Goal: Task Accomplishment & Management: Use online tool/utility

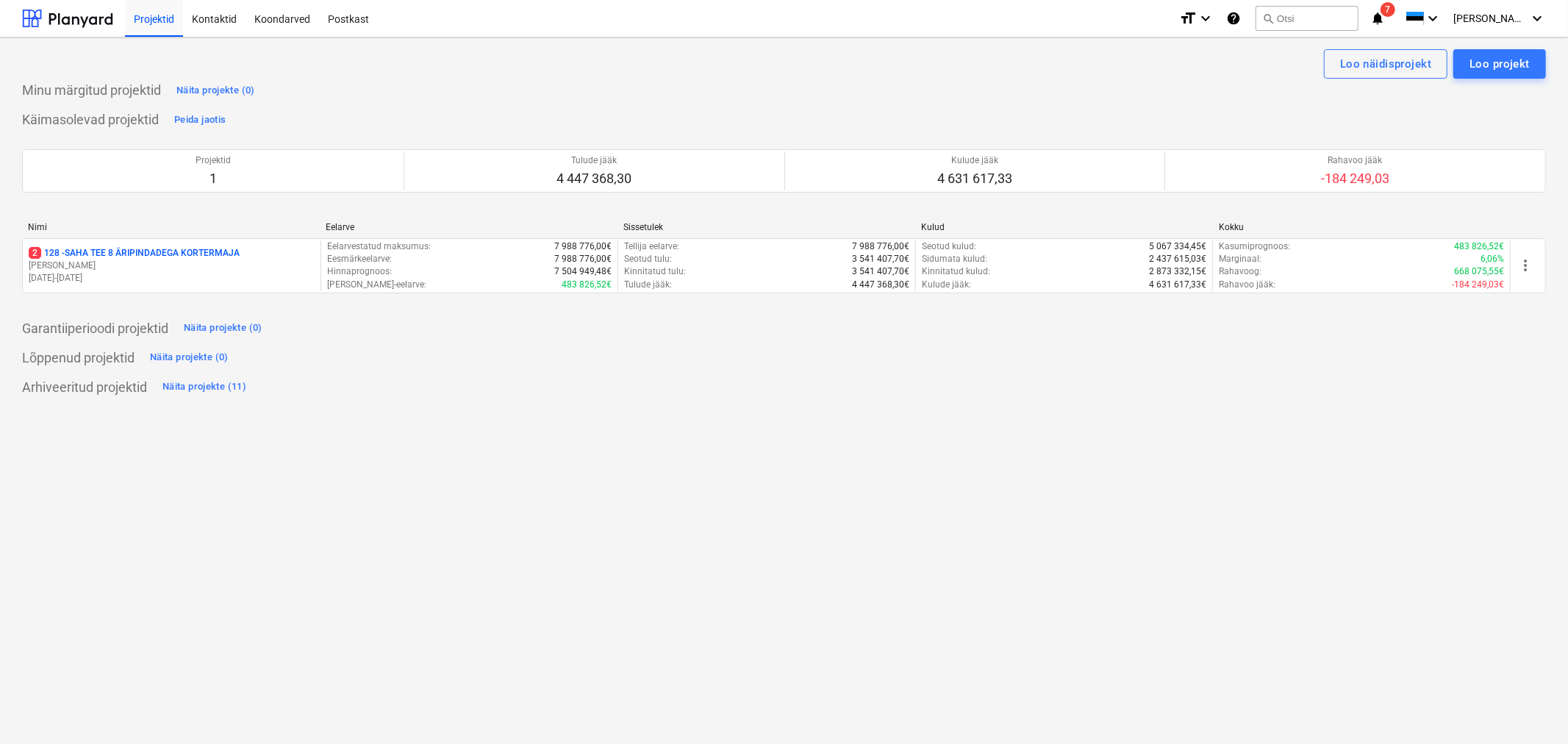
click at [171, 265] on p "[PERSON_NAME]" at bounding box center [171, 265] width 286 height 12
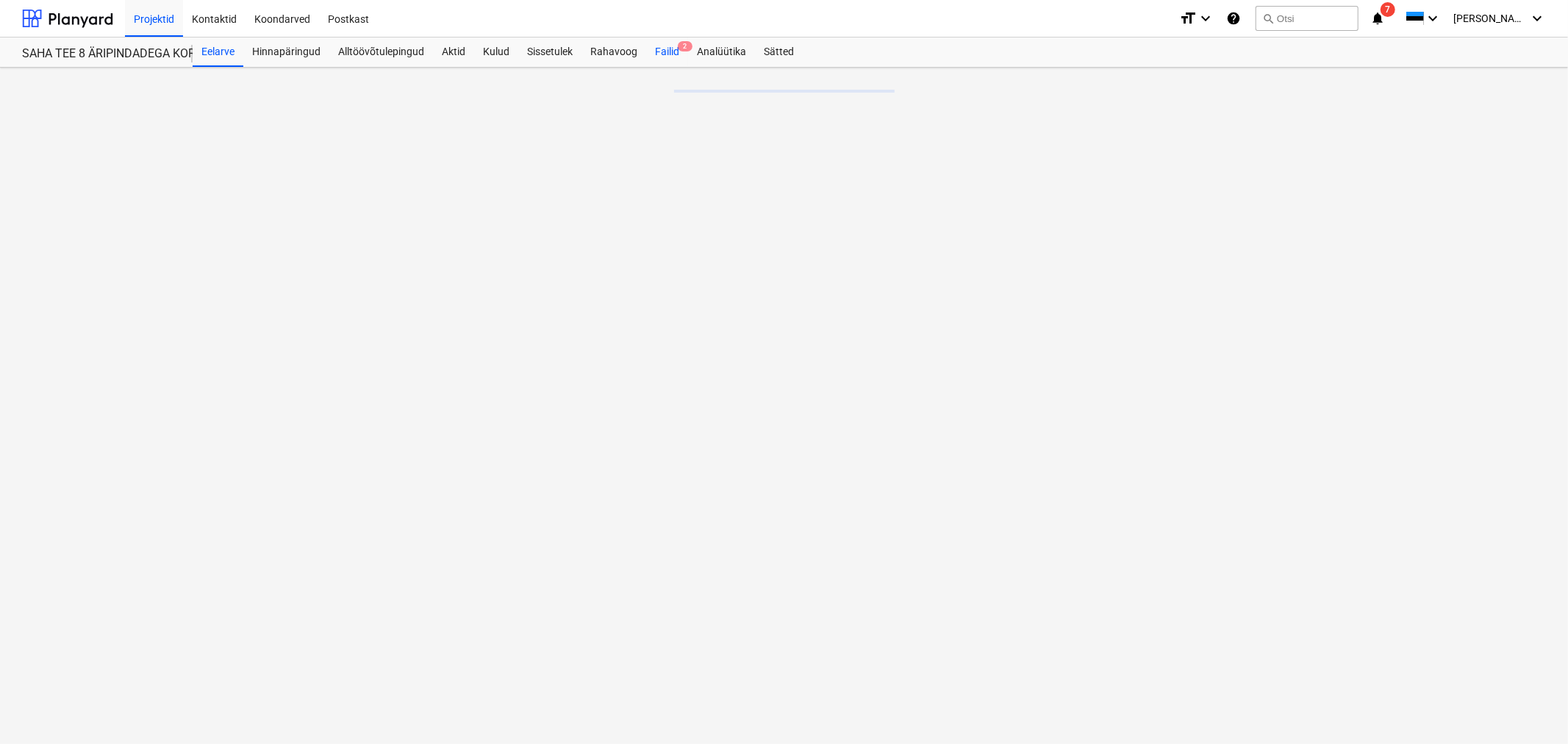
click at [674, 48] on div "Failid 2" at bounding box center [667, 52] width 42 height 29
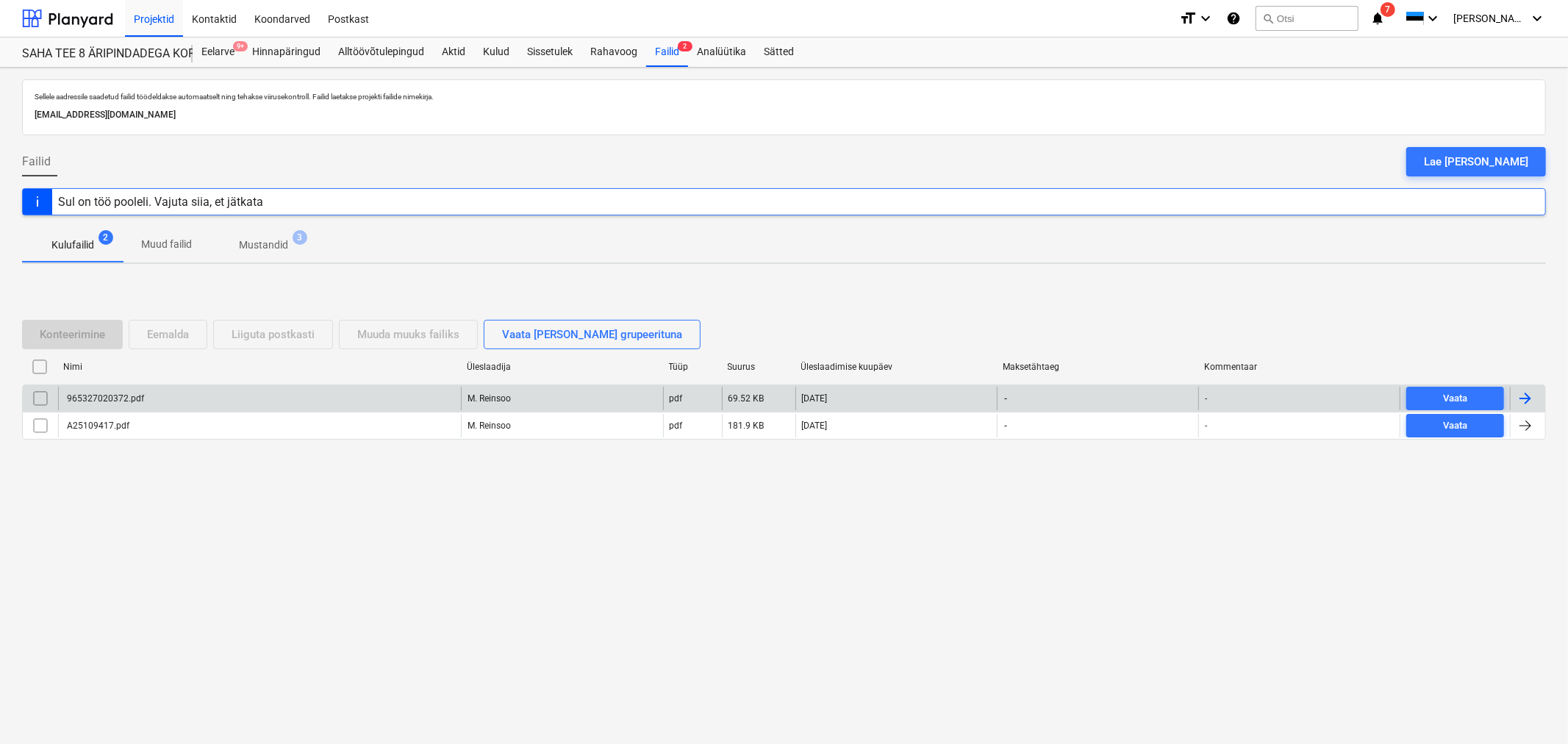
click at [122, 402] on div "965327020372.pdf" at bounding box center [104, 398] width 79 height 11
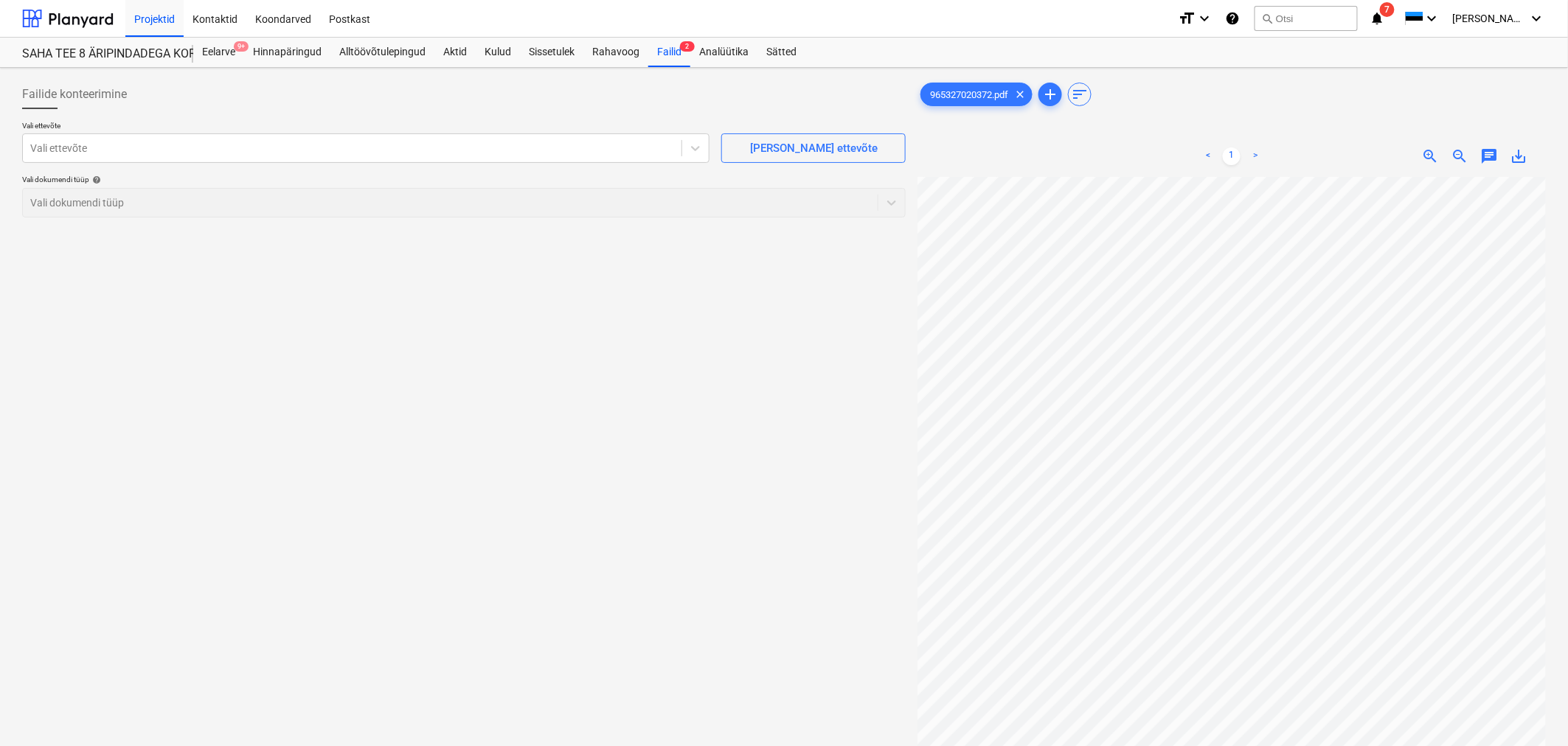
scroll to position [0, 147]
click at [1307, 19] on button "search Otsi" at bounding box center [1305, 18] width 103 height 25
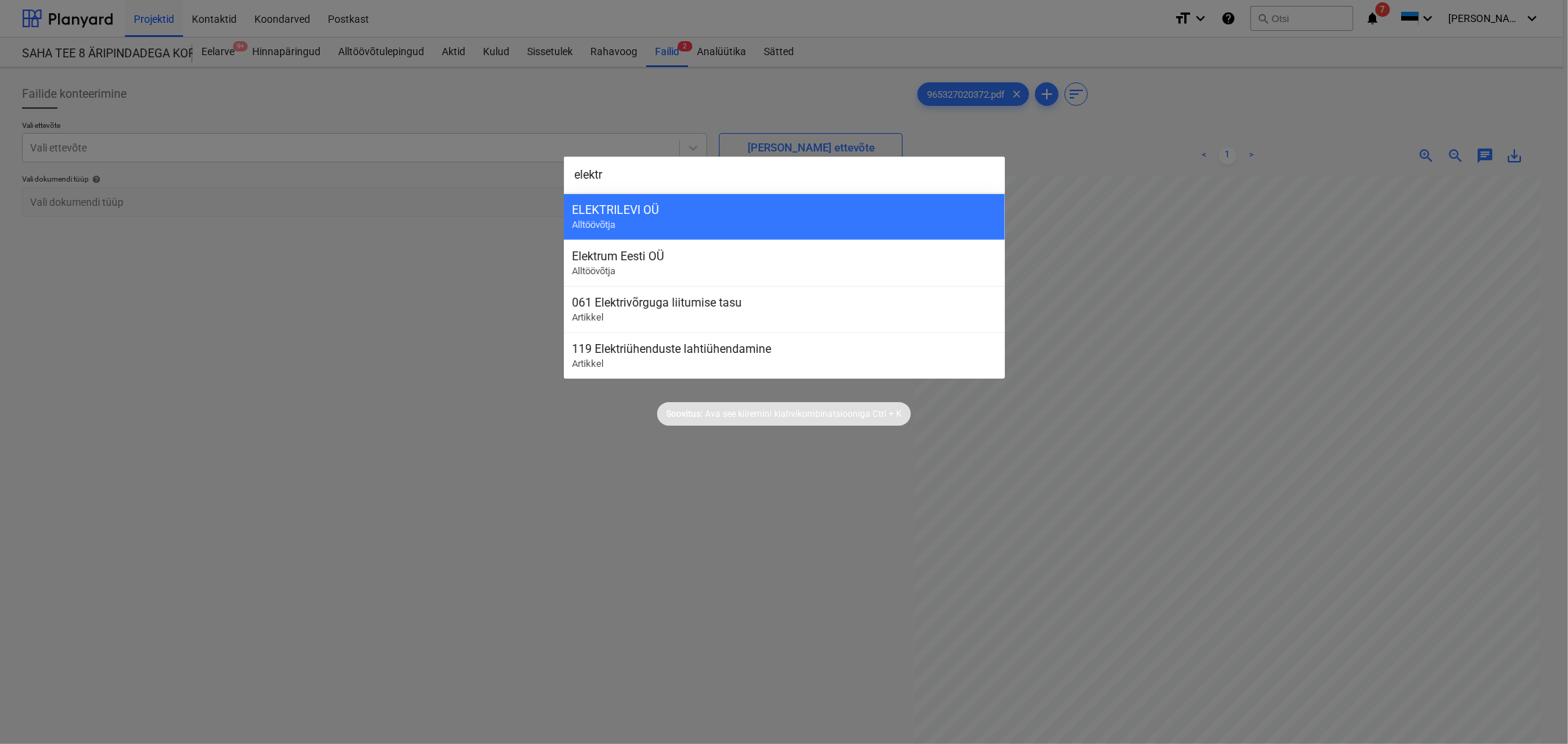
type input "elektru"
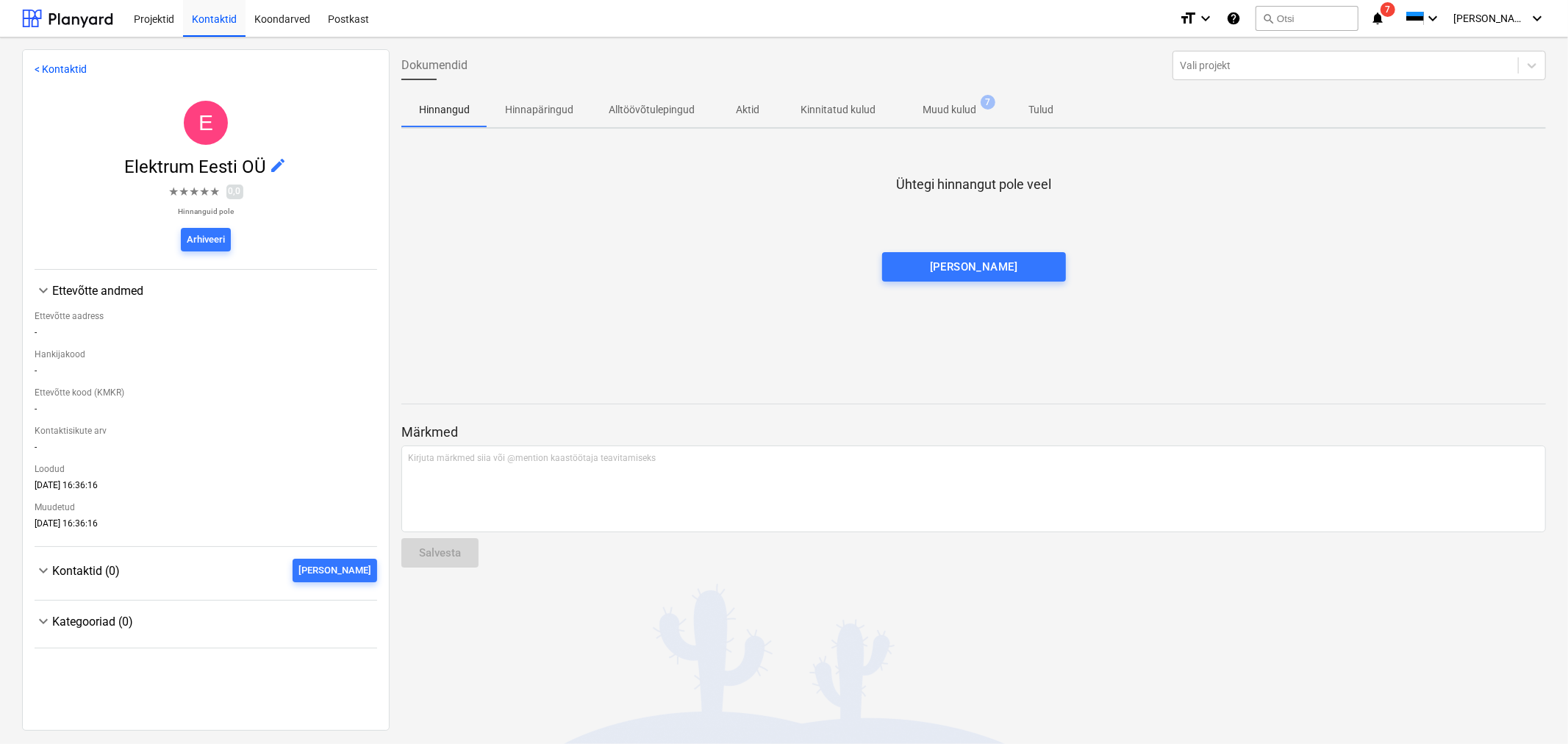
click at [951, 107] on p "Muud kulud" at bounding box center [949, 109] width 53 height 15
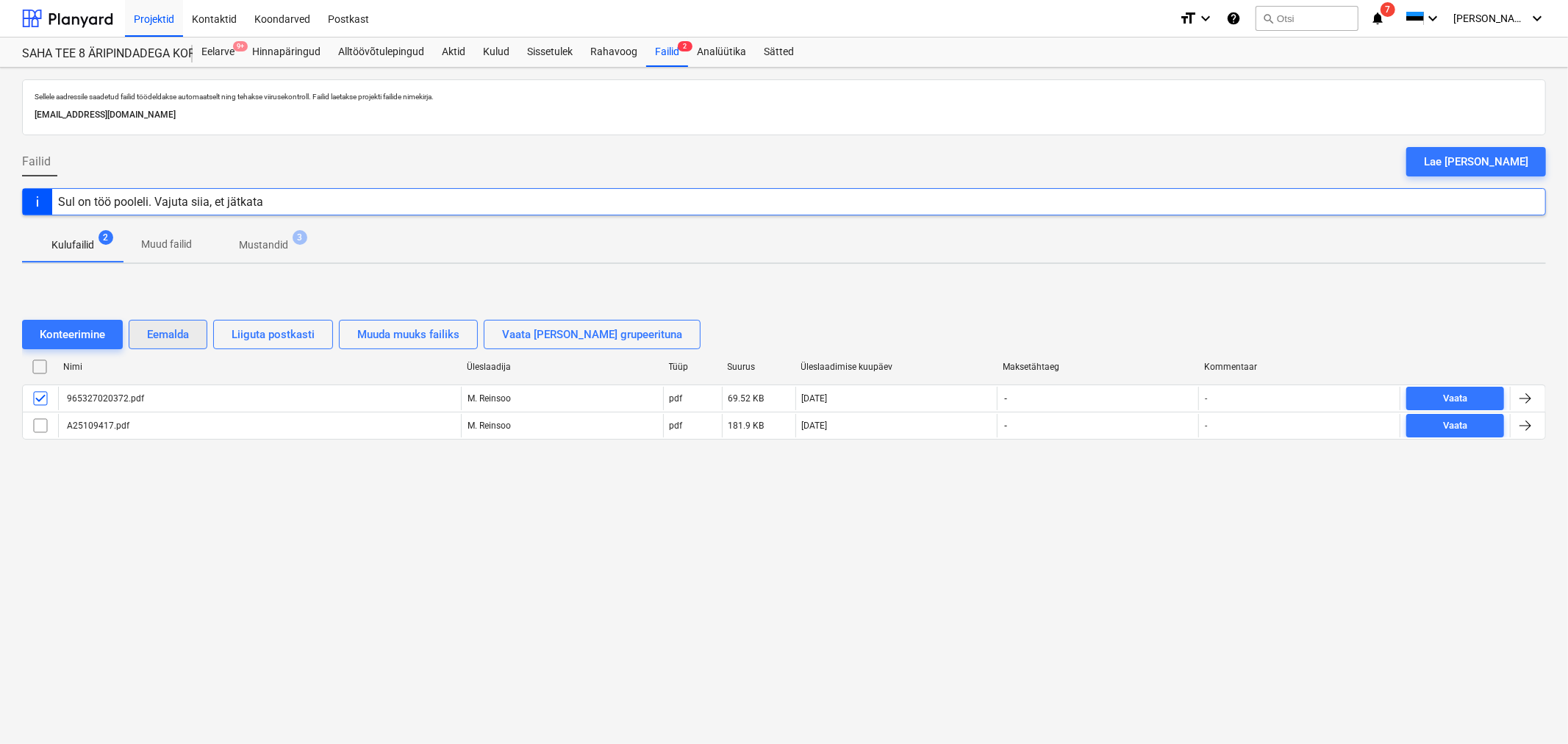
click at [170, 338] on div "Eemalda" at bounding box center [168, 334] width 42 height 19
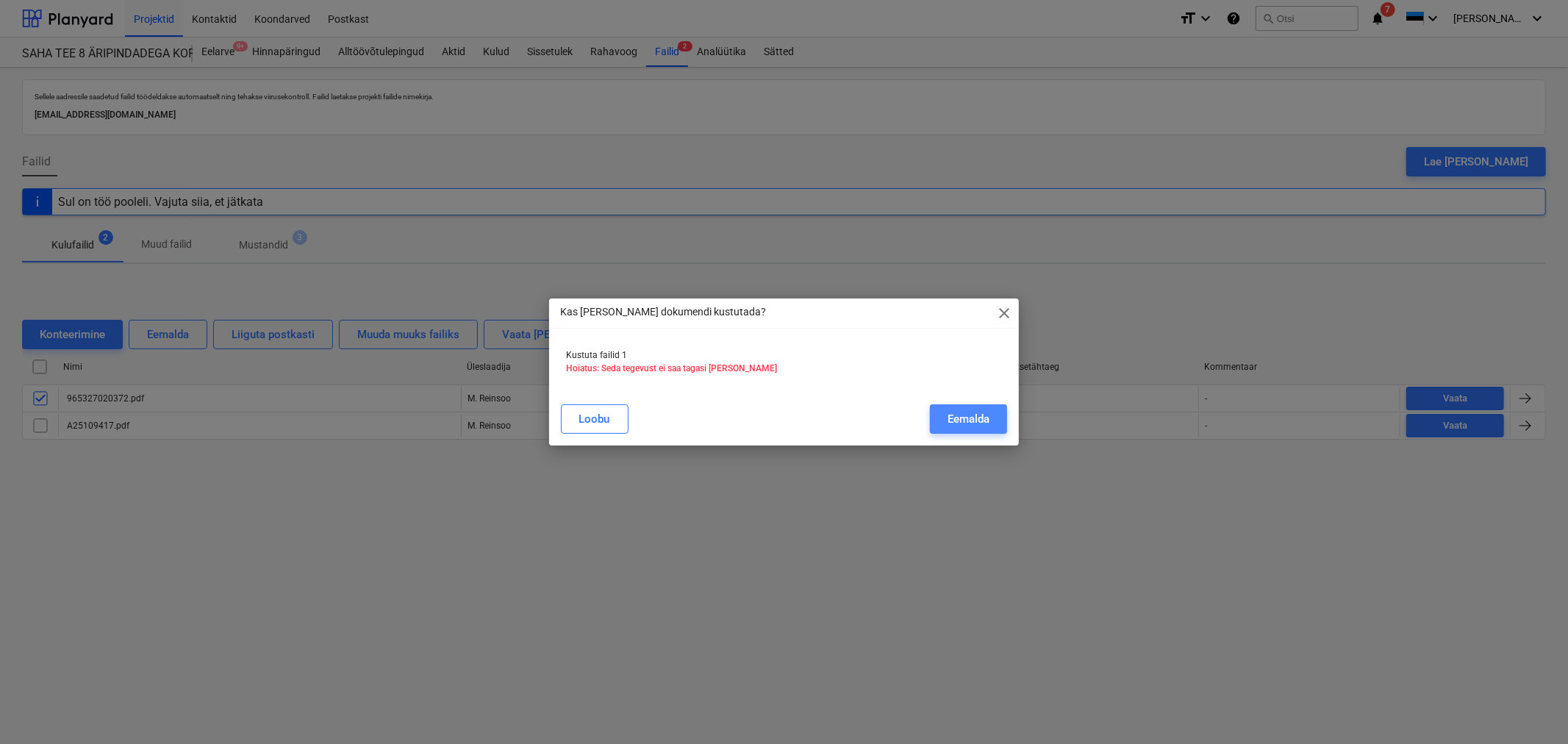
click at [958, 421] on div "Eemalda" at bounding box center [969, 419] width 42 height 19
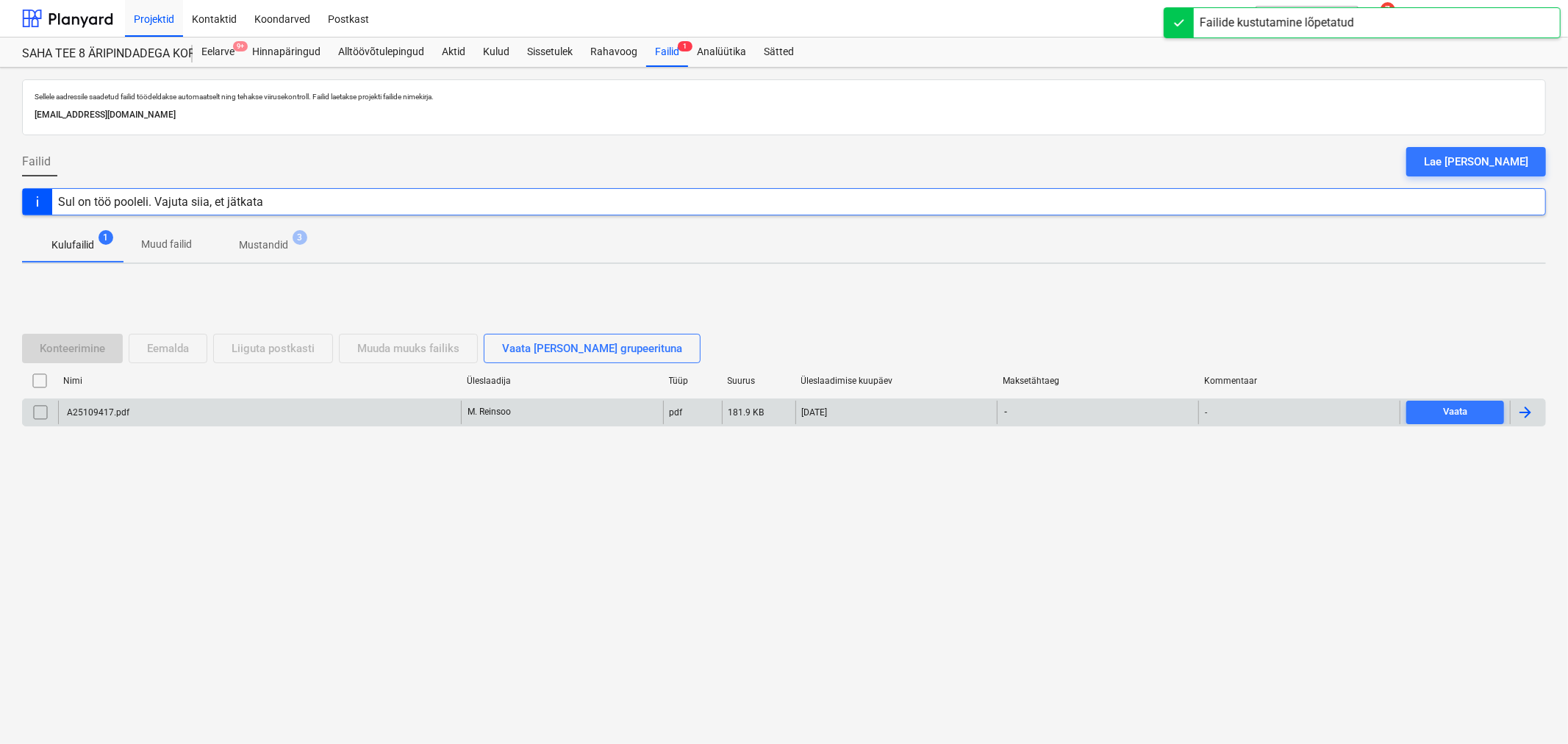
click at [112, 413] on div "A25109417.pdf" at bounding box center [97, 412] width 65 height 11
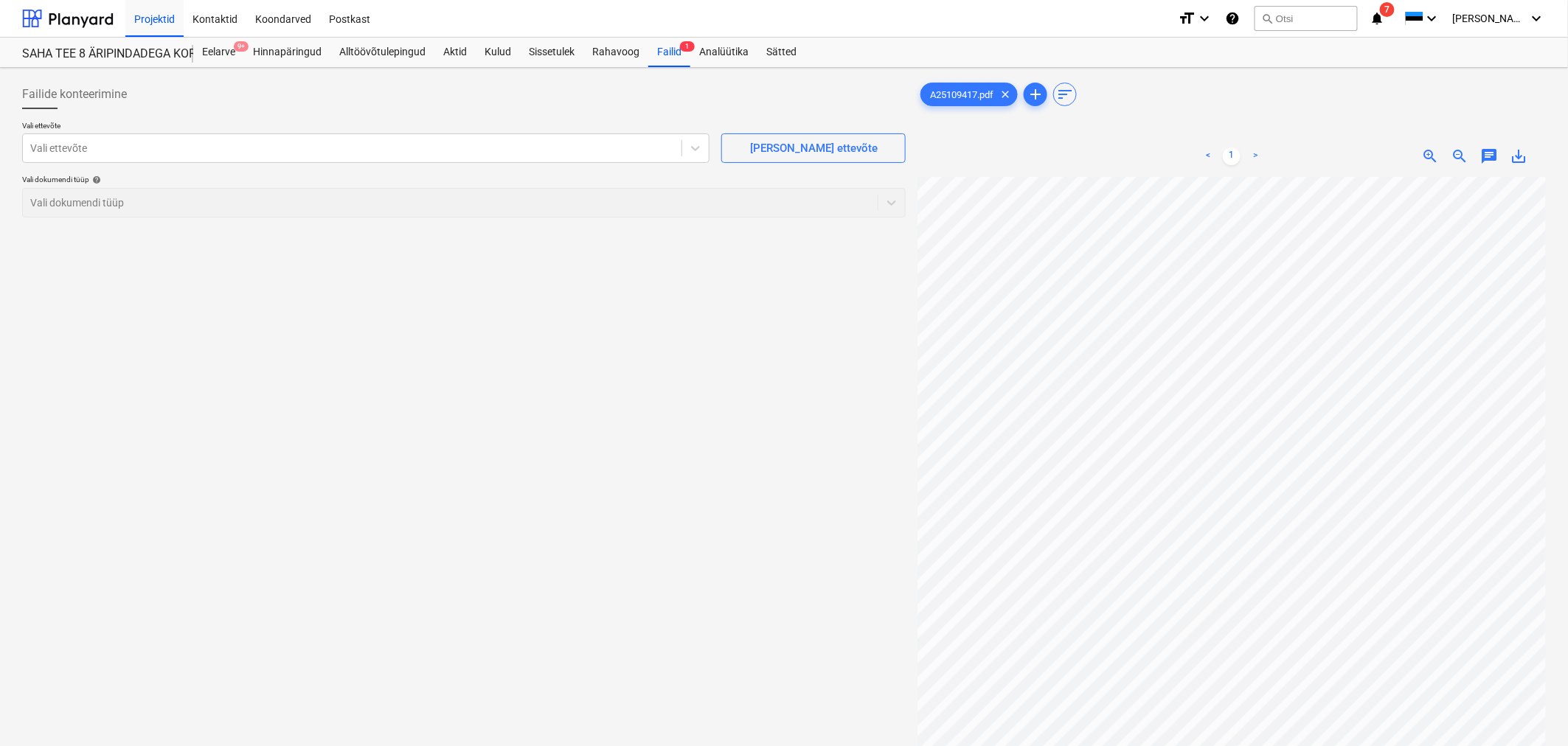
click at [1491, 160] on span "chat" at bounding box center [1489, 156] width 18 height 18
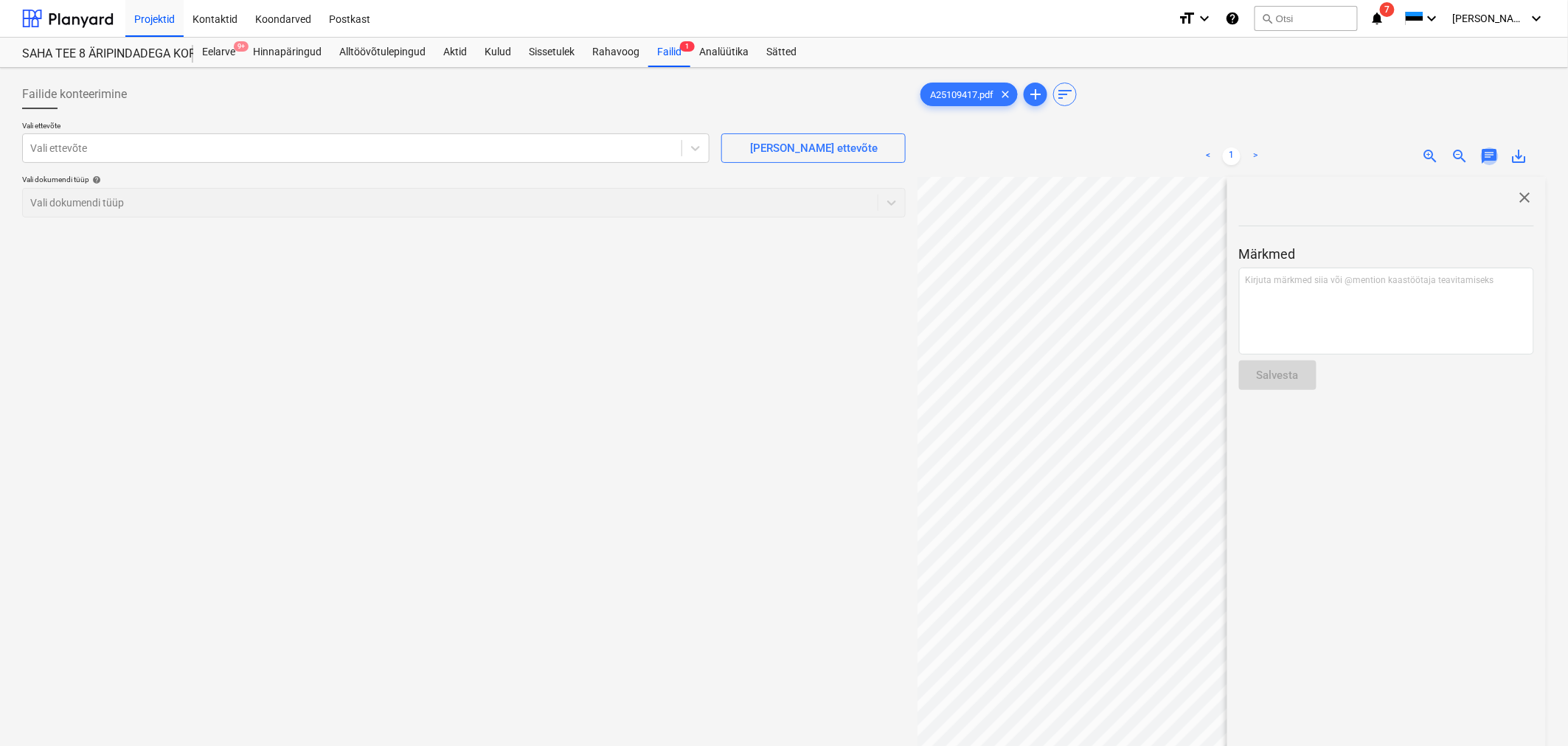
click at [1491, 160] on span "chat" at bounding box center [1489, 156] width 18 height 18
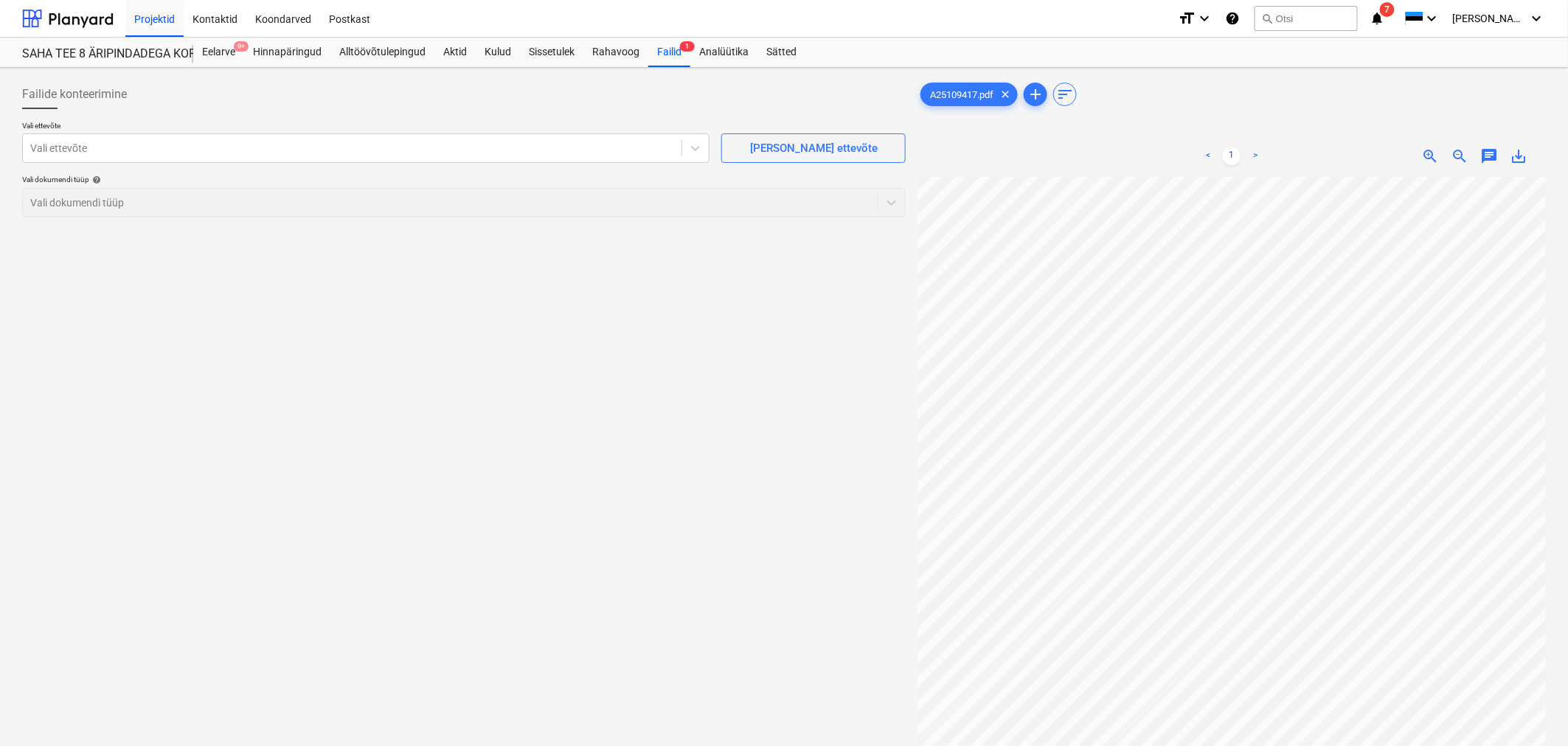
click at [401, 463] on div "Failide konteerimine Vali ettevõte Vali ettevõte [PERSON_NAME] uus ettevõte Val…" at bounding box center [464, 480] width 895 height 814
click at [1513, 156] on span "save_alt" at bounding box center [1519, 156] width 18 height 18
